Goal: Task Accomplishment & Management: Use online tool/utility

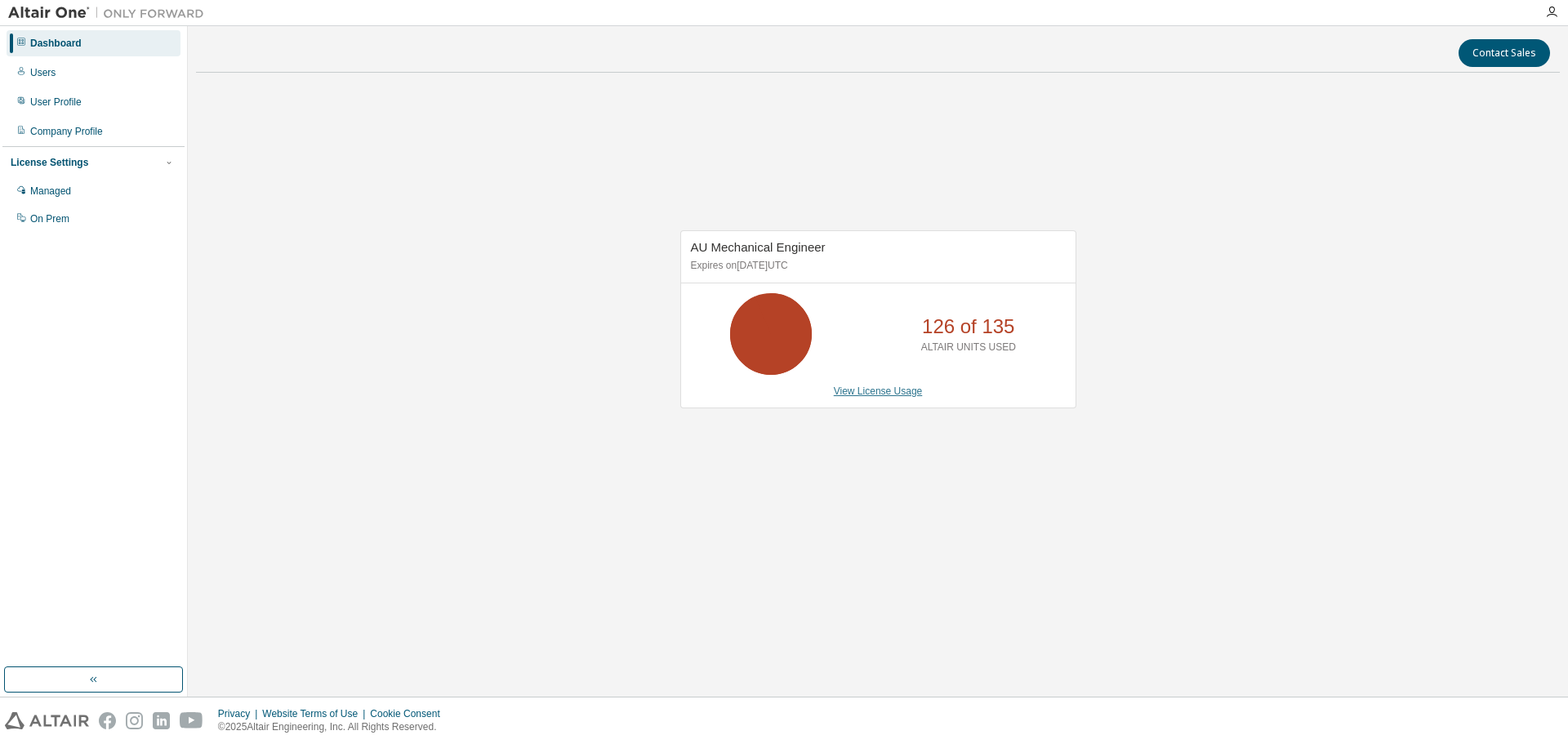
click at [868, 397] on link "View License Usage" at bounding box center [878, 390] width 89 height 11
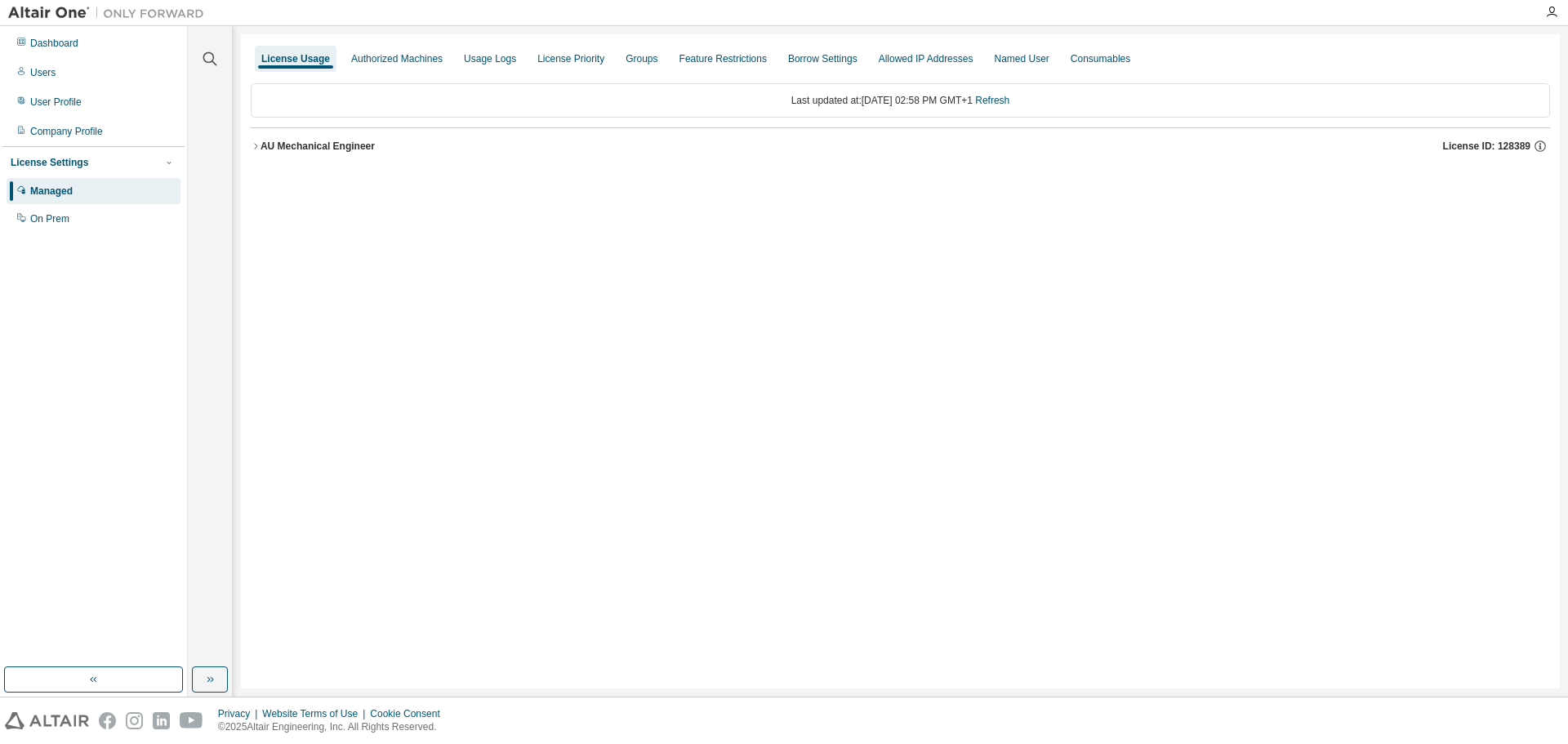
click at [318, 150] on div "AU Mechanical Engineer" at bounding box center [318, 145] width 114 height 13
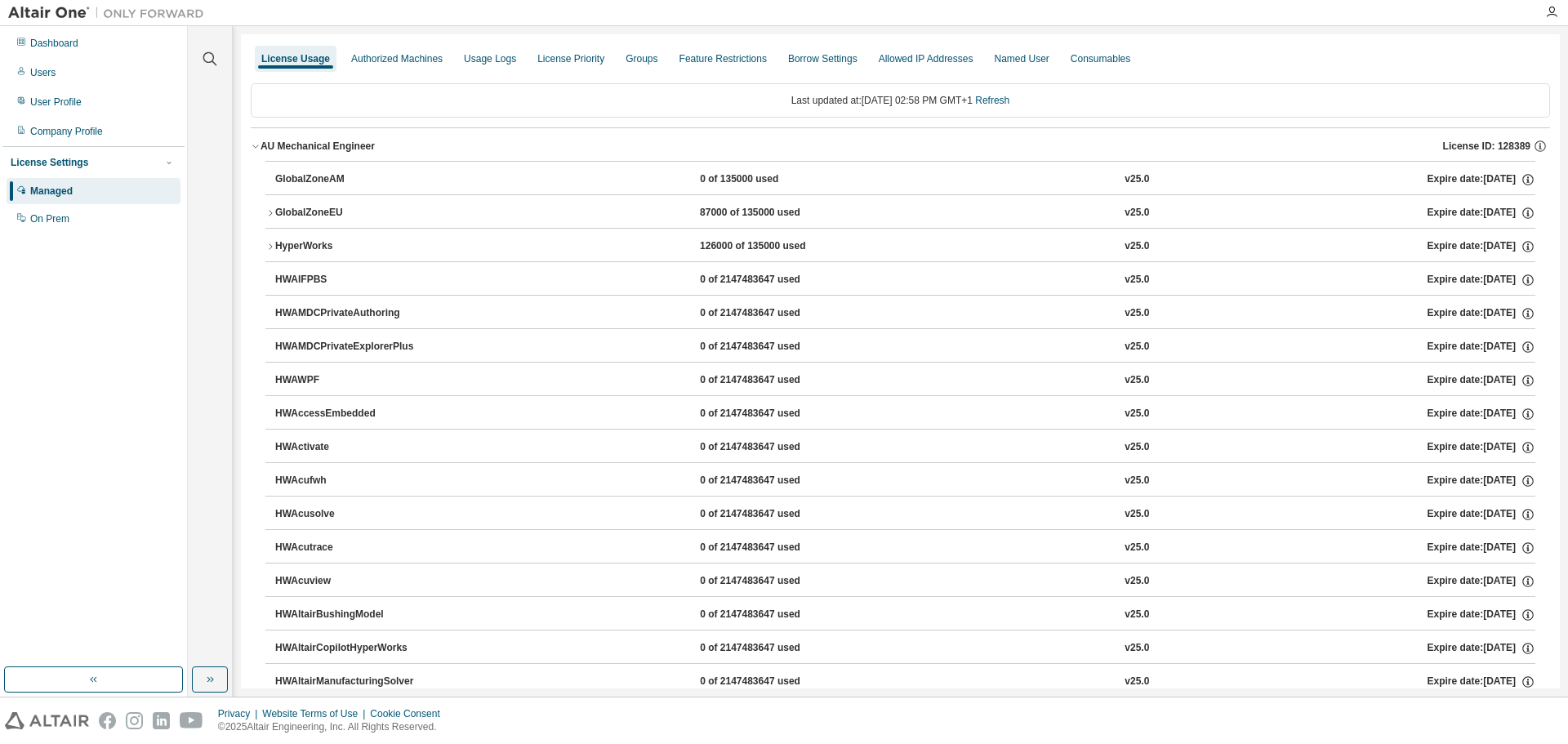
click at [271, 242] on icon "button" at bounding box center [270, 246] width 10 height 10
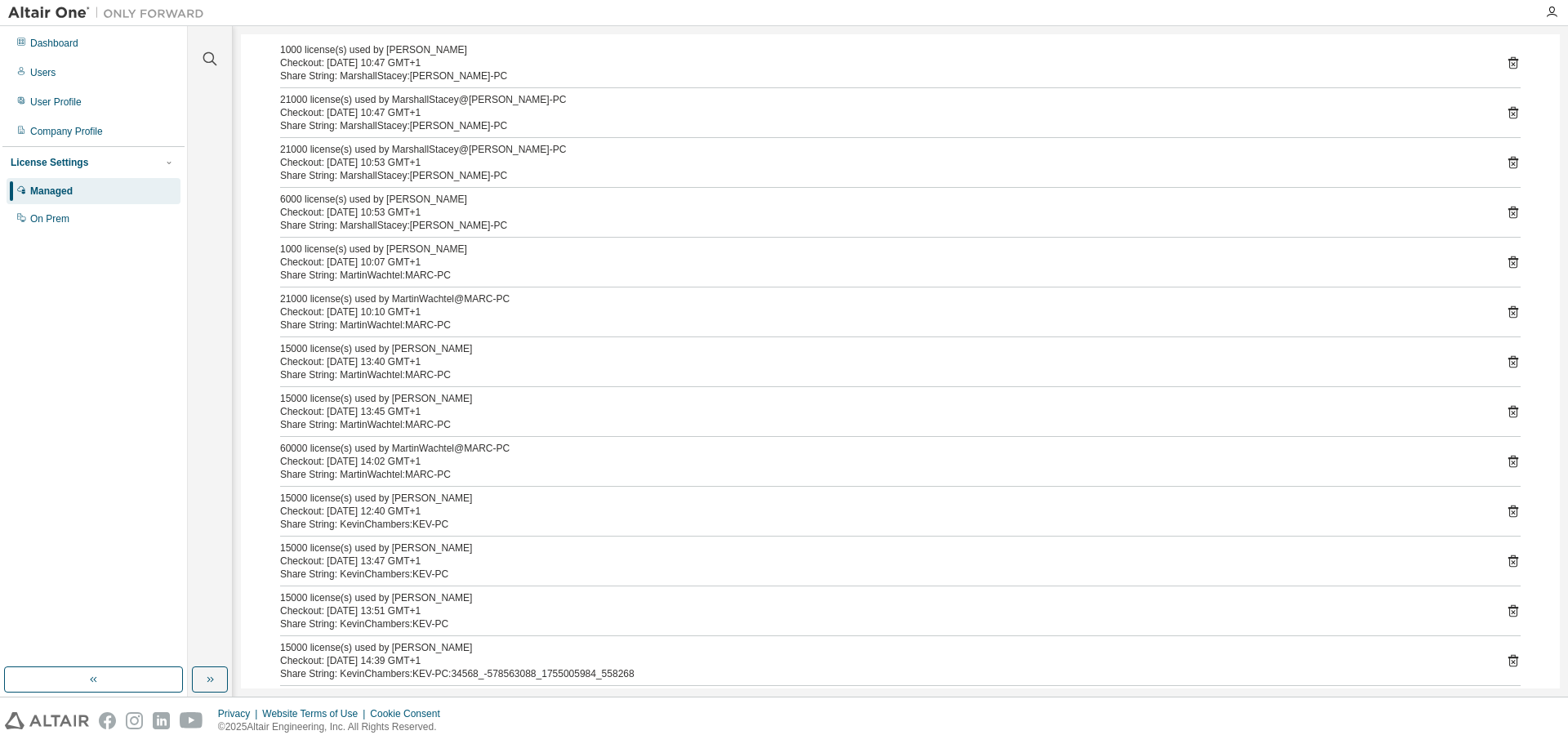
scroll to position [299, 0]
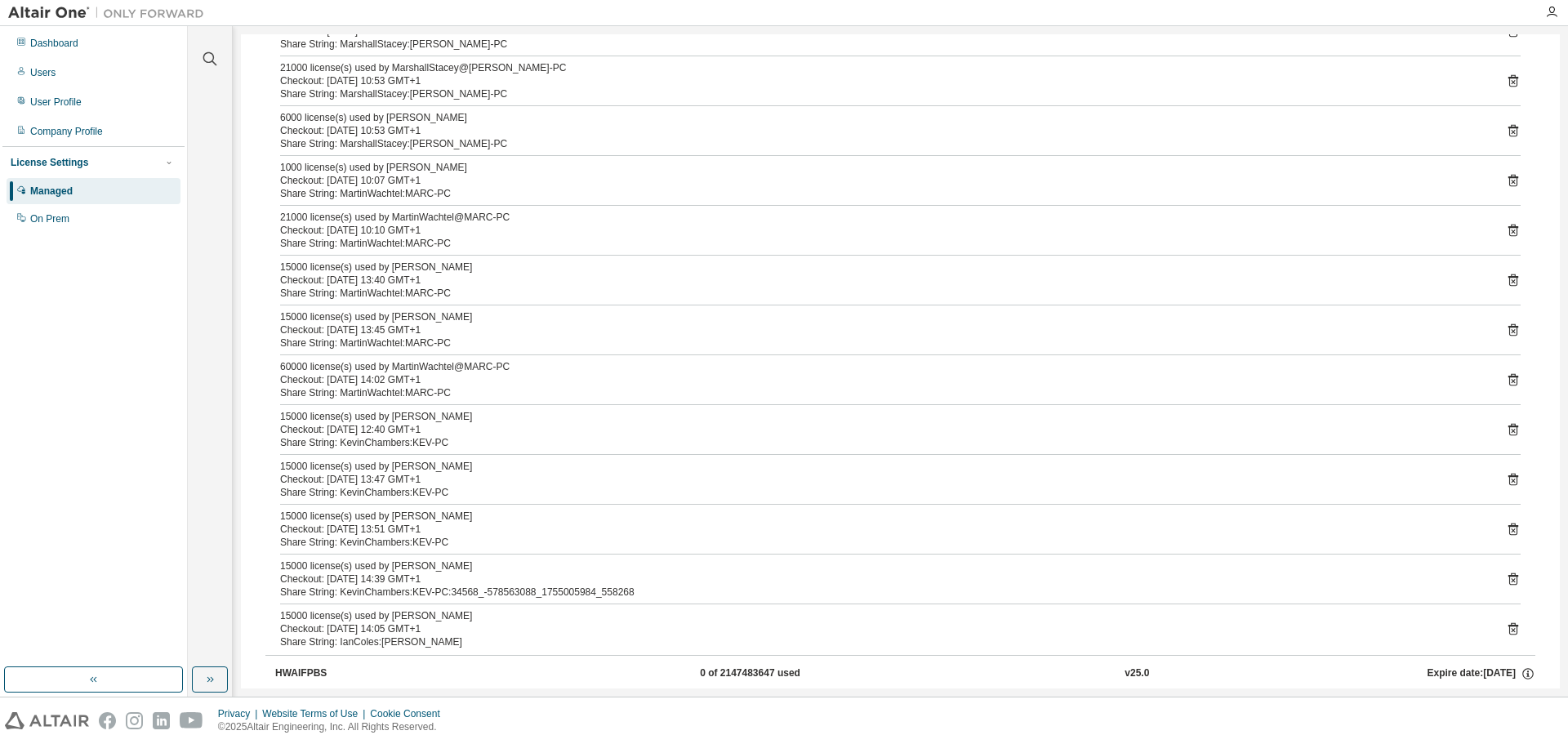
click at [1511, 629] on icon at bounding box center [1513, 630] width 4 height 4
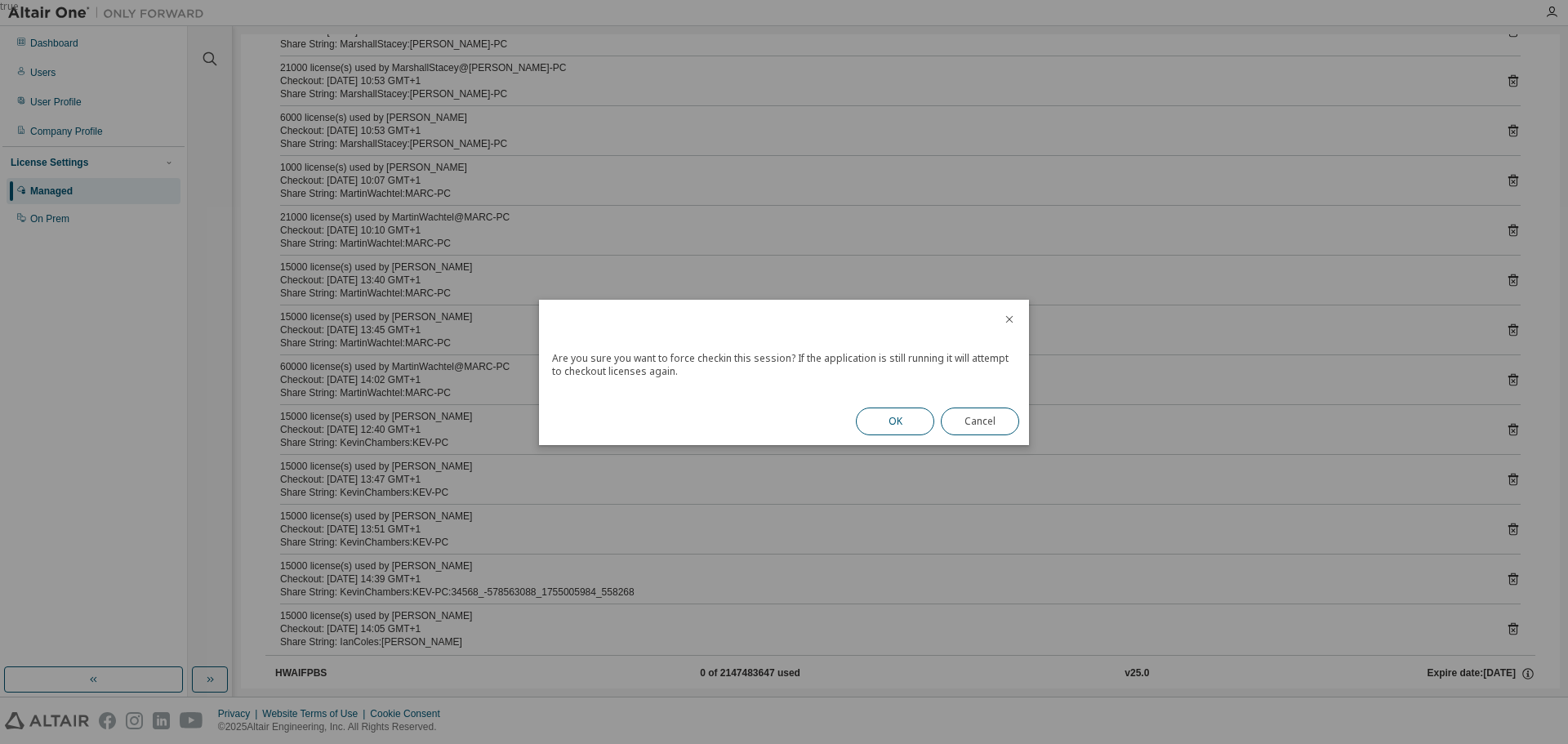
click at [886, 426] on button "OK" at bounding box center [895, 421] width 79 height 28
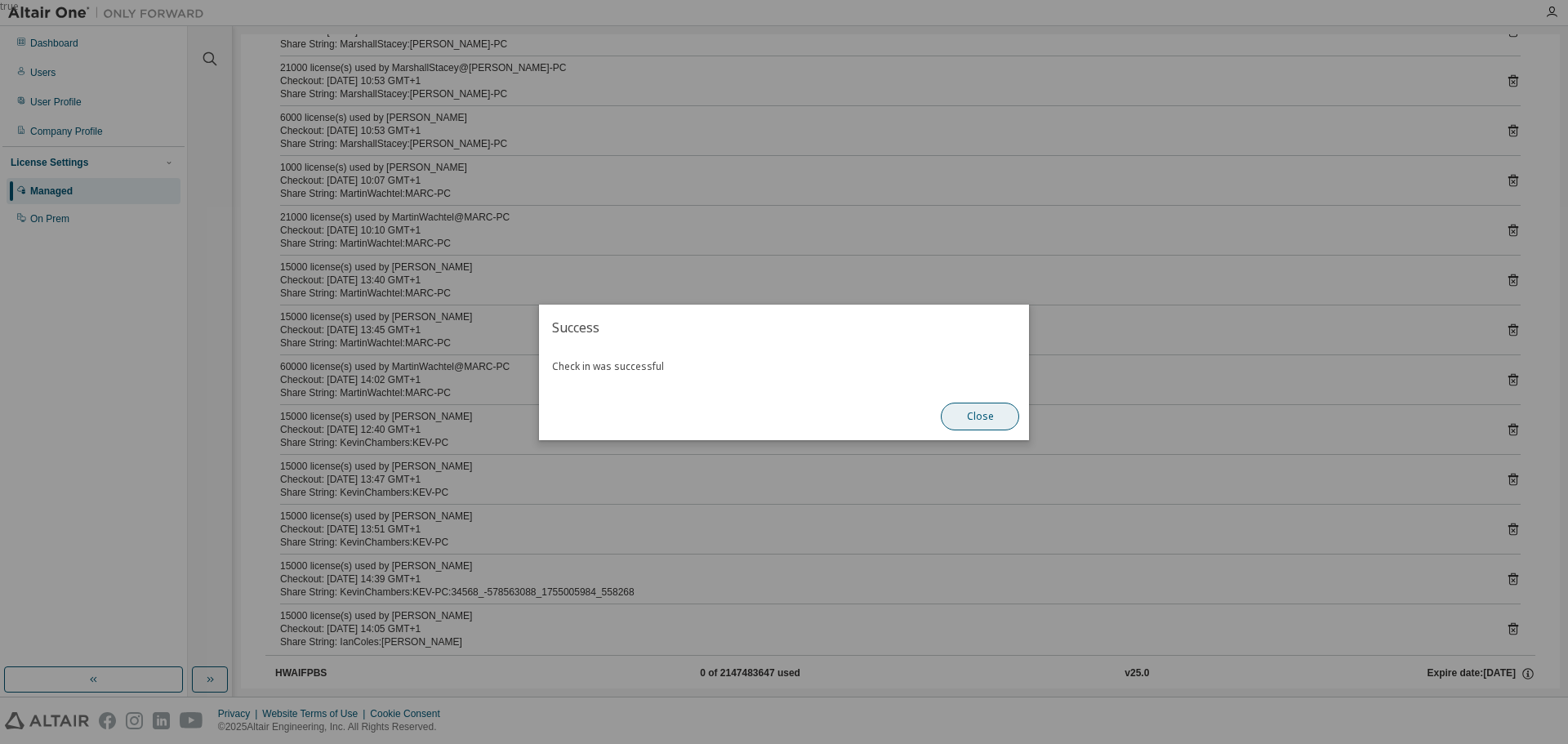
click at [990, 421] on button "Close" at bounding box center [980, 416] width 79 height 28
